Goal: Use online tool/utility: Utilize a website feature to perform a specific function

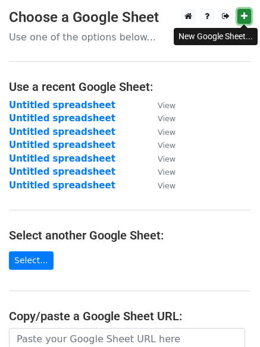
click at [245, 12] on link at bounding box center [244, 16] width 14 height 15
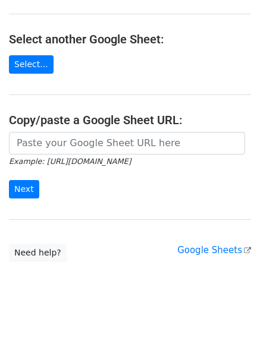
scroll to position [197, 0]
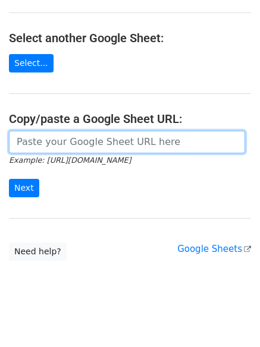
click at [151, 143] on input "url" at bounding box center [127, 142] width 236 height 23
paste input "[URL][DOMAIN_NAME]"
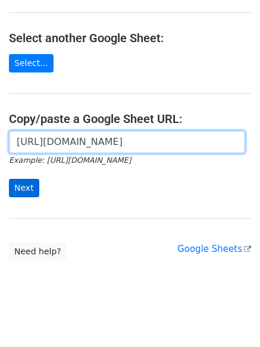
type input "[URL][DOMAIN_NAME]"
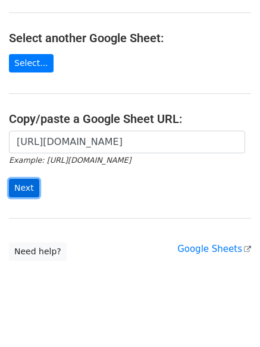
scroll to position [0, 0]
click at [25, 189] on input "Next" at bounding box center [24, 188] width 30 height 18
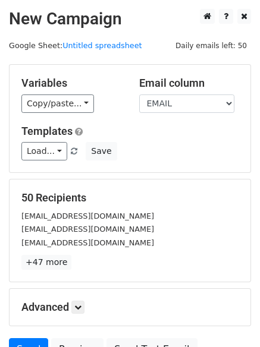
scroll to position [115, 0]
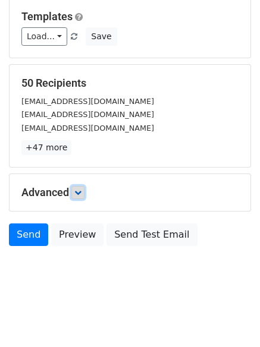
click at [78, 193] on icon at bounding box center [77, 192] width 7 height 7
